Goal: Find specific page/section: Find specific page/section

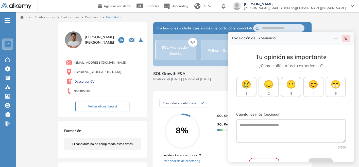
click at [342, 37] on button "button" at bounding box center [346, 38] width 8 height 7
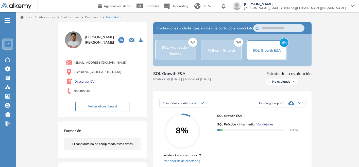
click at [91, 17] on link "Dashboard" at bounding box center [92, 17] width 15 height 4
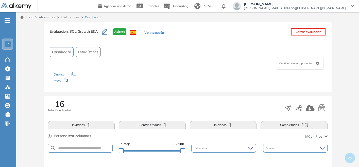
click at [68, 17] on link "Evaluaciones" at bounding box center [70, 17] width 19 height 4
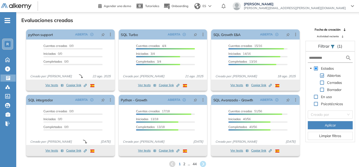
scroll to position [12, 0]
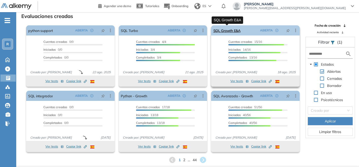
click at [228, 29] on link "SQL Growth E&A" at bounding box center [226, 30] width 27 height 10
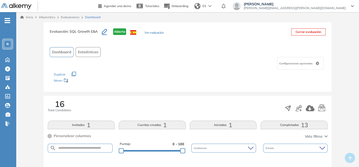
click at [72, 15] on link "Evaluaciones" at bounding box center [70, 17] width 19 height 4
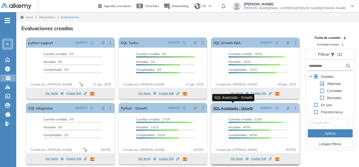
click at [221, 108] on link "SQL Avanzado - Growth" at bounding box center [233, 108] width 40 height 10
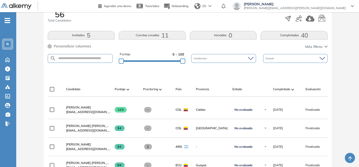
scroll to position [51, 0]
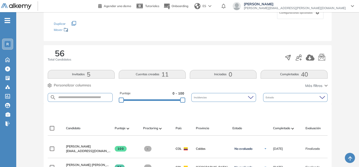
click at [250, 128] on div "Estado" at bounding box center [250, 128] width 37 height 5
click at [289, 127] on span "Completado" at bounding box center [281, 128] width 17 height 5
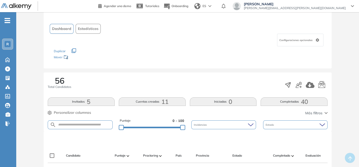
scroll to position [0, 0]
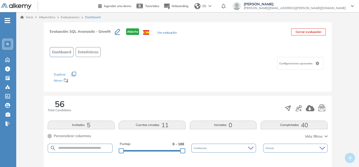
click at [76, 18] on link "Evaluaciones" at bounding box center [70, 17] width 19 height 4
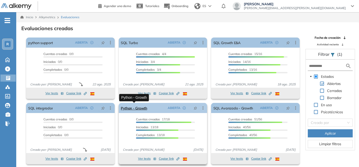
click at [142, 110] on link "Python - Growth" at bounding box center [134, 108] width 26 height 10
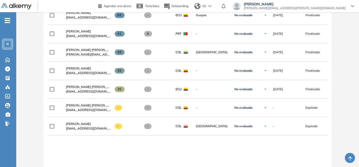
scroll to position [361, 0]
